Goal: Task Accomplishment & Management: Use online tool/utility

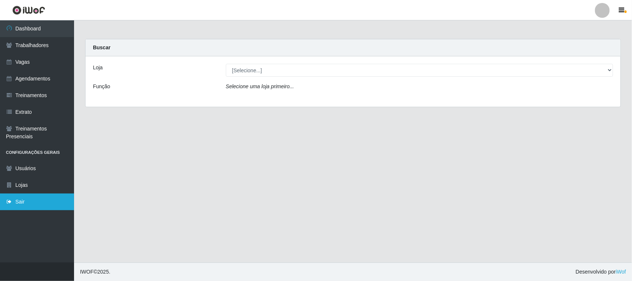
click at [16, 202] on link "Sair" at bounding box center [37, 201] width 74 height 17
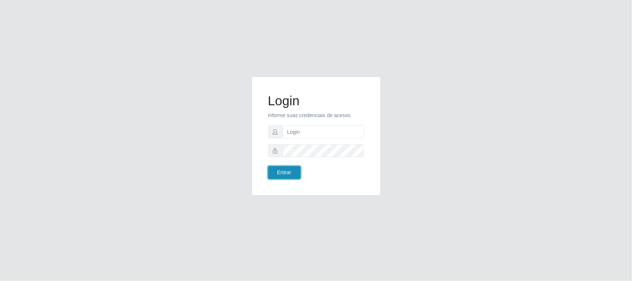
click at [292, 171] on button "Entrar" at bounding box center [284, 172] width 33 height 13
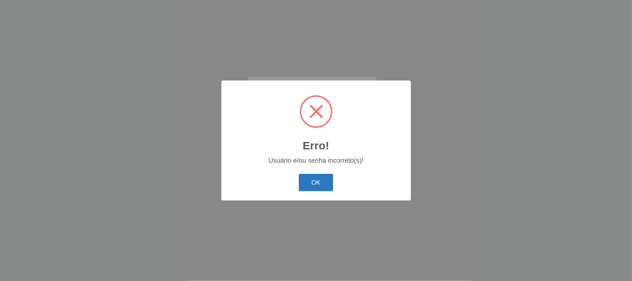
click at [321, 180] on button "OK" at bounding box center [316, 182] width 34 height 17
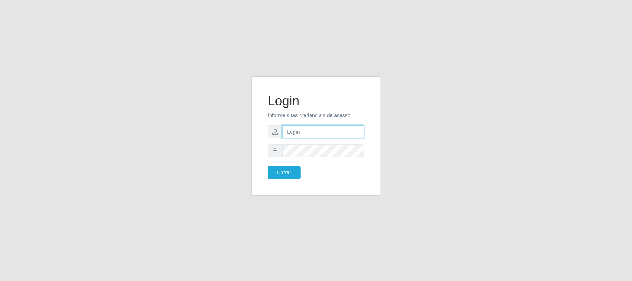
click at [299, 130] on input "text" at bounding box center [323, 131] width 82 height 13
type input "[EMAIL_ADDRESS][DOMAIN_NAME]"
click at [268, 166] on button "Entrar" at bounding box center [284, 172] width 33 height 13
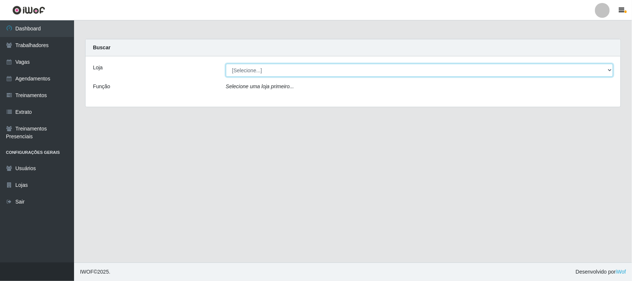
click at [608, 70] on select "[Selecione...] Nordestão - [GEOGRAPHIC_DATA]" at bounding box center [419, 70] width 387 height 13
select select "420"
click at [226, 64] on select "[Selecione...] Nordestão - [GEOGRAPHIC_DATA]" at bounding box center [419, 70] width 387 height 13
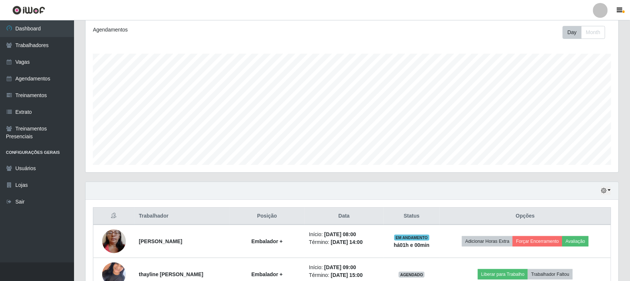
scroll to position [231, 0]
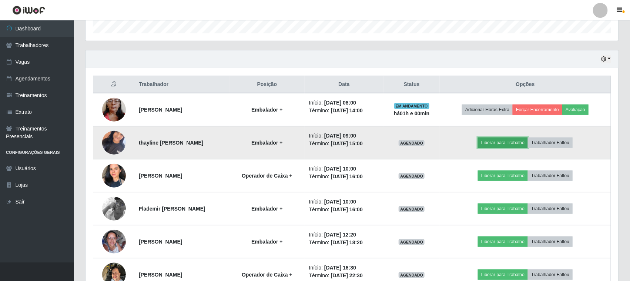
click at [495, 143] on button "Liberar para Trabalho" at bounding box center [503, 142] width 50 height 10
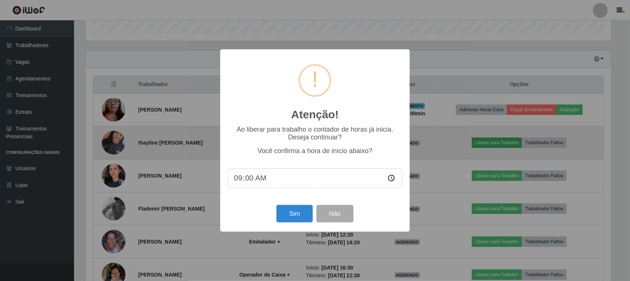
scroll to position [154, 528]
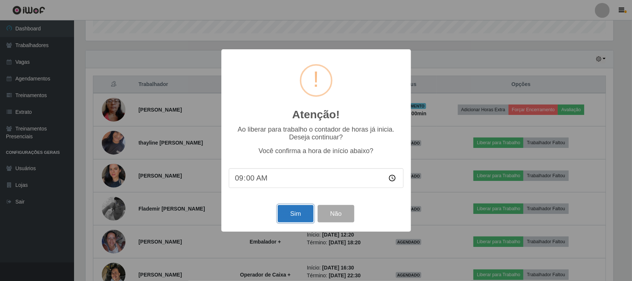
click at [300, 215] on button "Sim" at bounding box center [296, 213] width 36 height 17
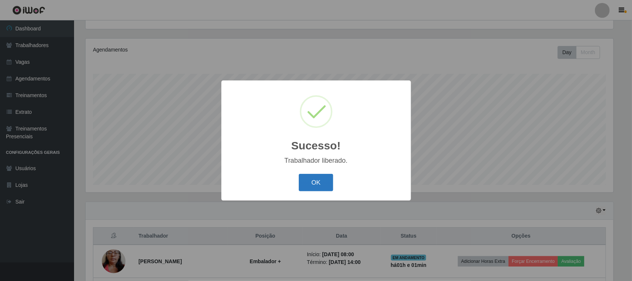
click at [316, 183] on button "OK" at bounding box center [316, 182] width 34 height 17
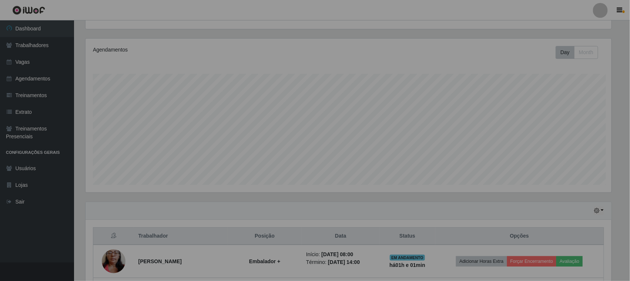
scroll to position [154, 533]
